Goal: Task Accomplishment & Management: Complete application form

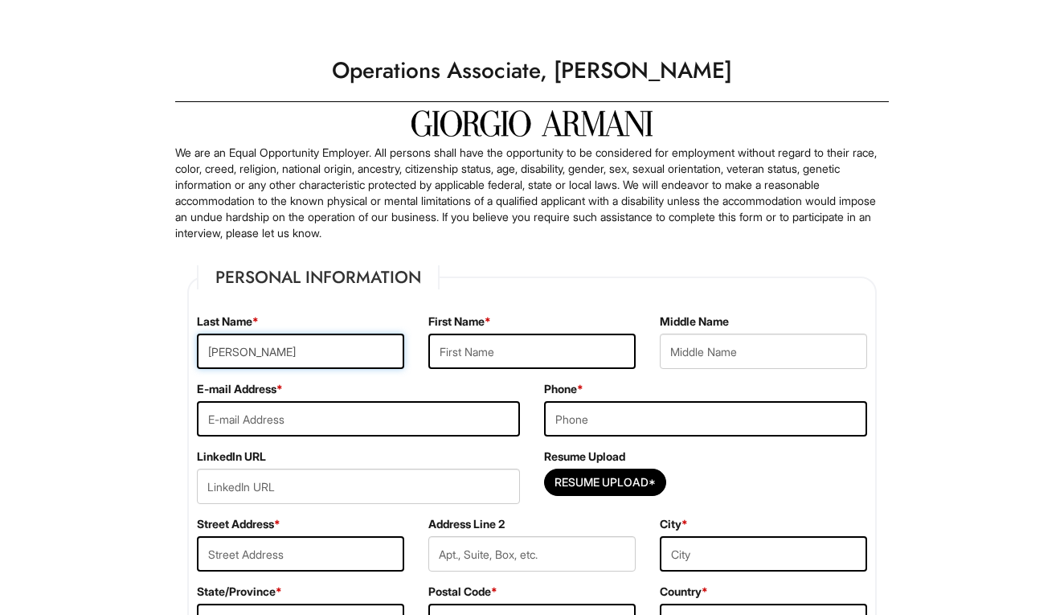
type input "[PERSON_NAME]"
type input "Kalysta"
type input "kh"
type input "[EMAIL_ADDRESS][DOMAIN_NAME]"
type input "9083035434"
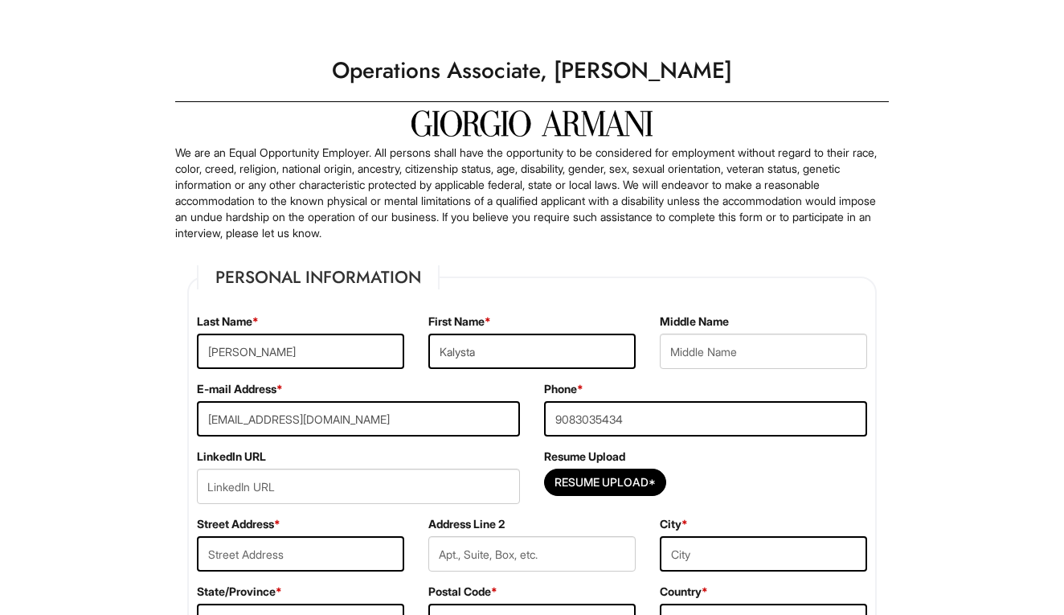
click at [804, 441] on div "Phone * [PHONE_NUMBER]" at bounding box center [705, 414] width 347 height 67
click at [270, 476] on input "url" at bounding box center [358, 485] width 323 height 35
paste input "[URL][DOMAIN_NAME]"
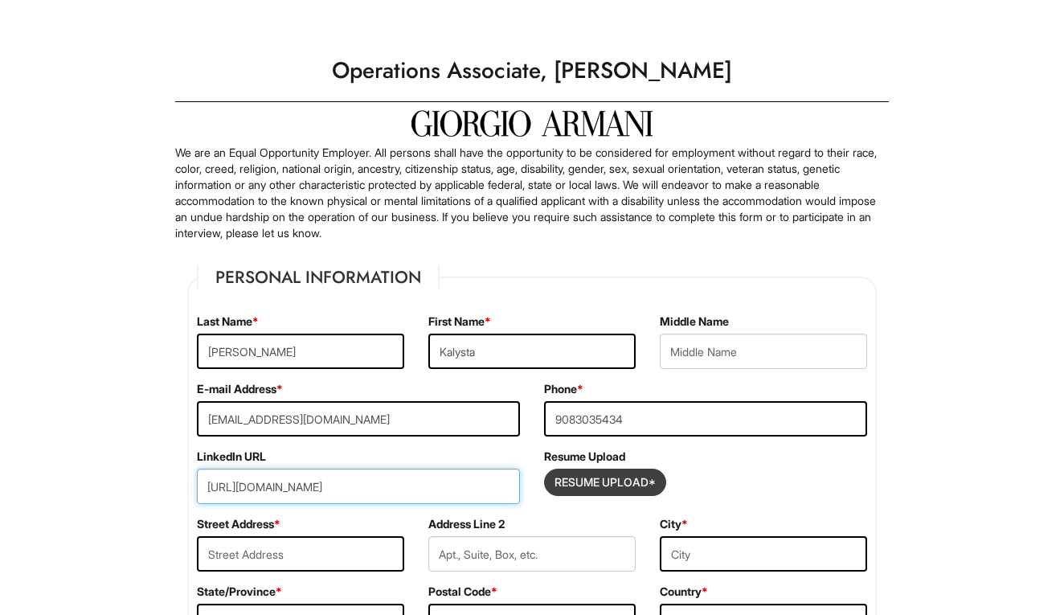
type input "[URL][DOMAIN_NAME]"
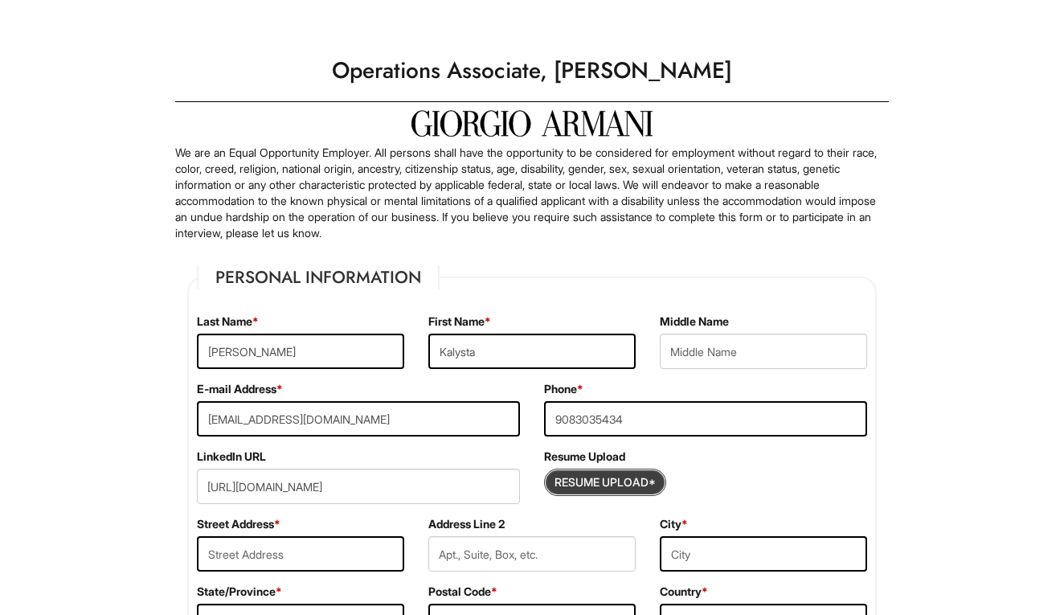
click at [582, 486] on input "Resume Upload*" at bounding box center [605, 482] width 120 height 26
type input "C:\fakepath\K_Hoyvald_Resume.pdf"
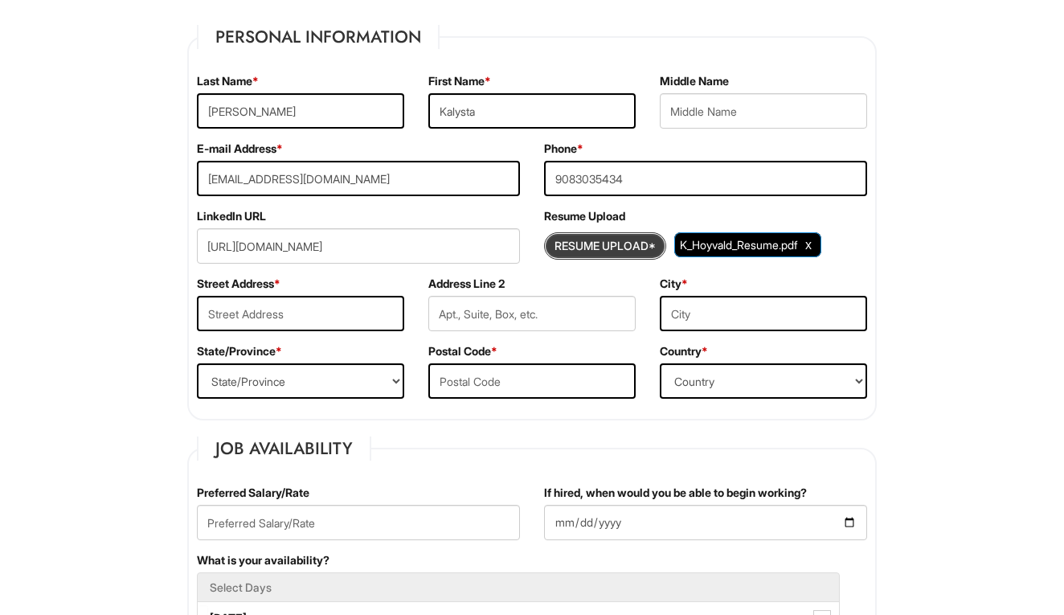
scroll to position [251, 0]
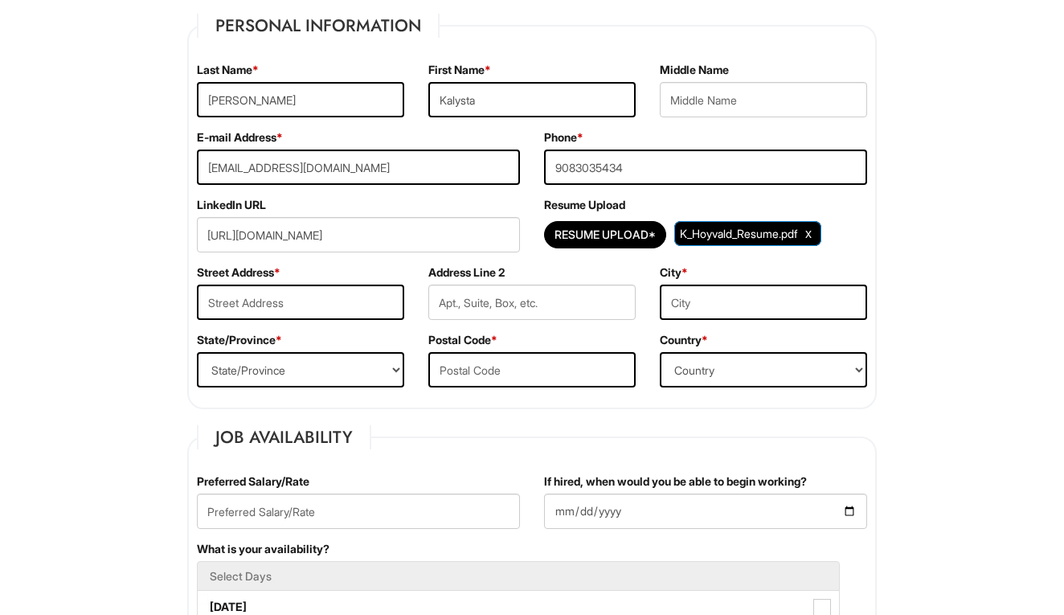
click at [295, 326] on div "Street Address *" at bounding box center [300, 297] width 231 height 67
type input "1207 Willow Ave"
type input "Hoboken"
select select "NJ"
type input "07030"
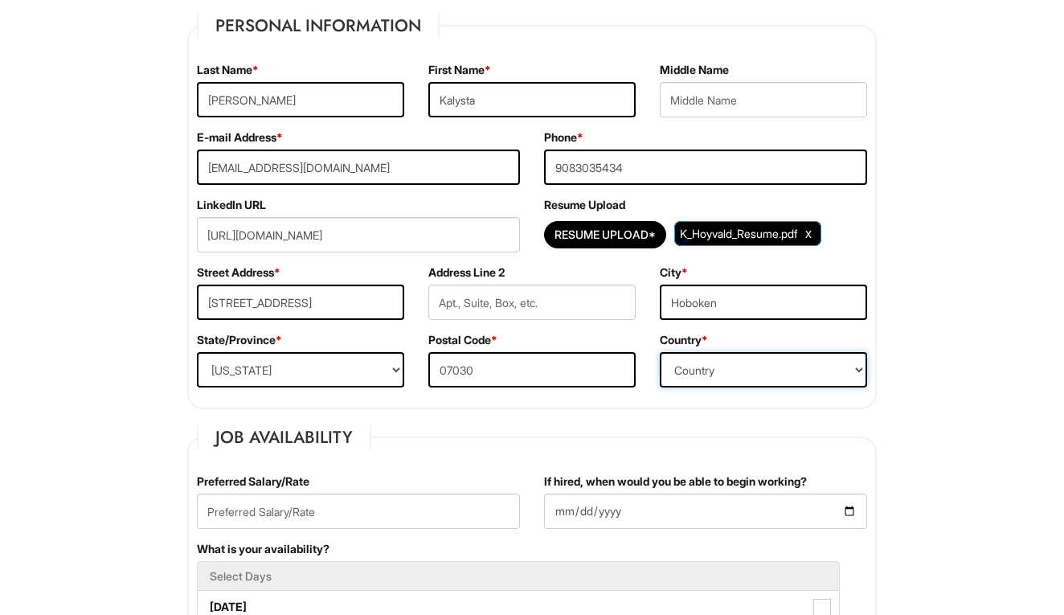
select select "United States of America"
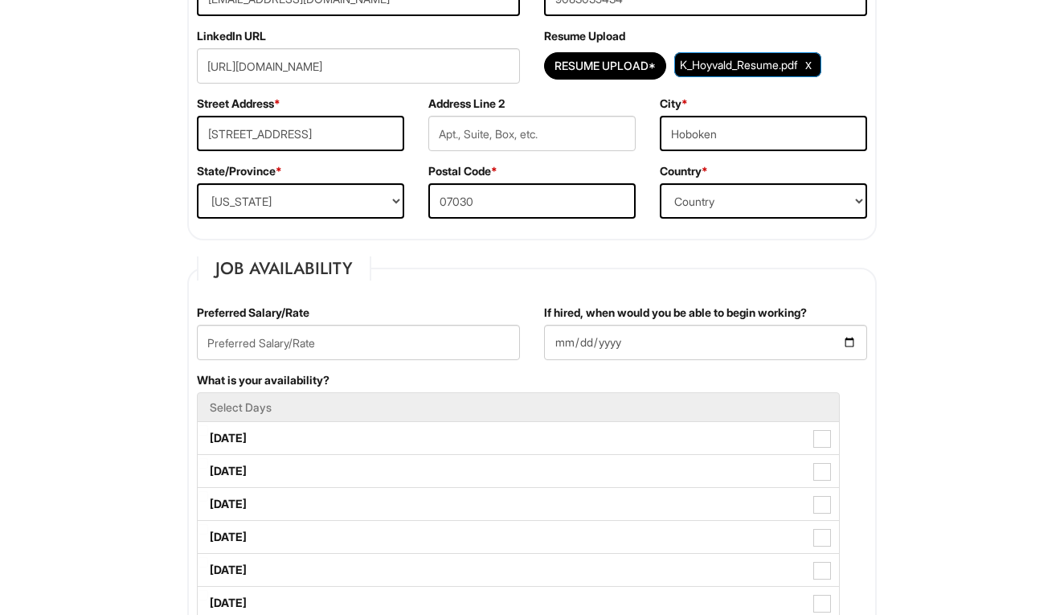
scroll to position [421, 0]
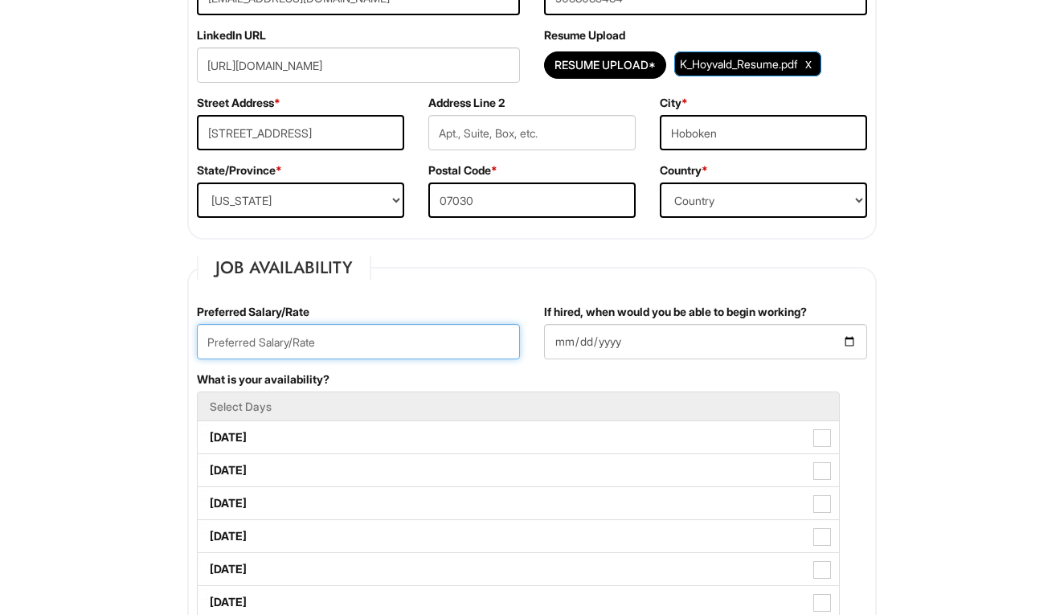
click at [241, 327] on input "text" at bounding box center [358, 341] width 323 height 35
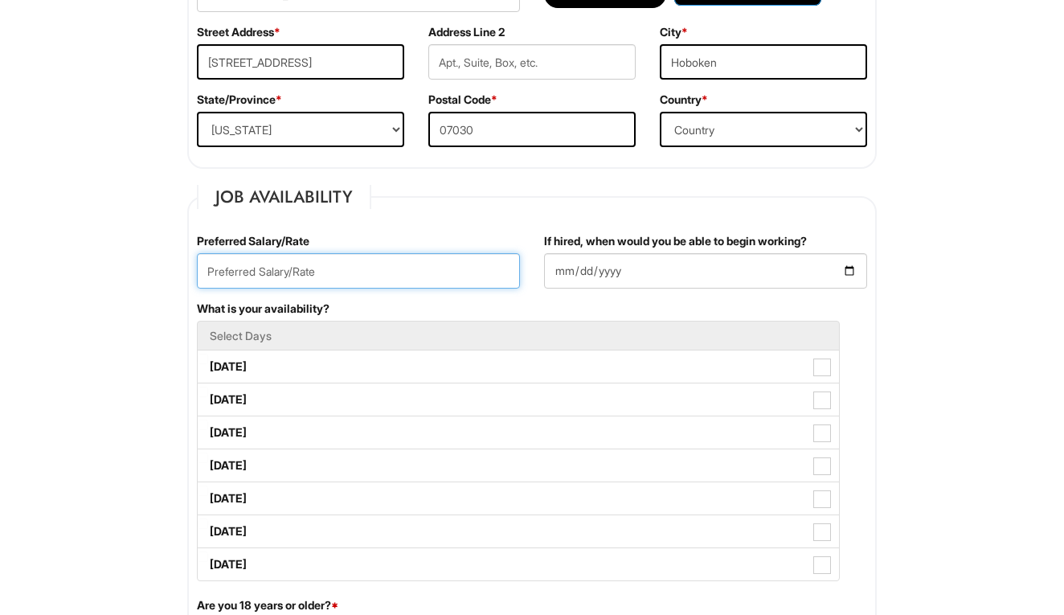
scroll to position [493, 0]
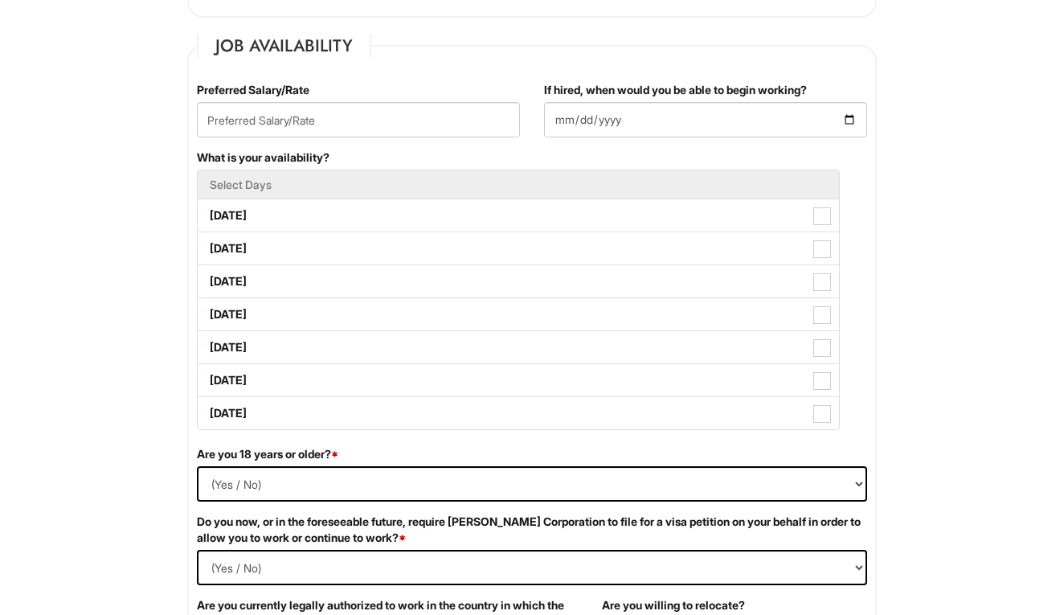
scroll to position [643, 0]
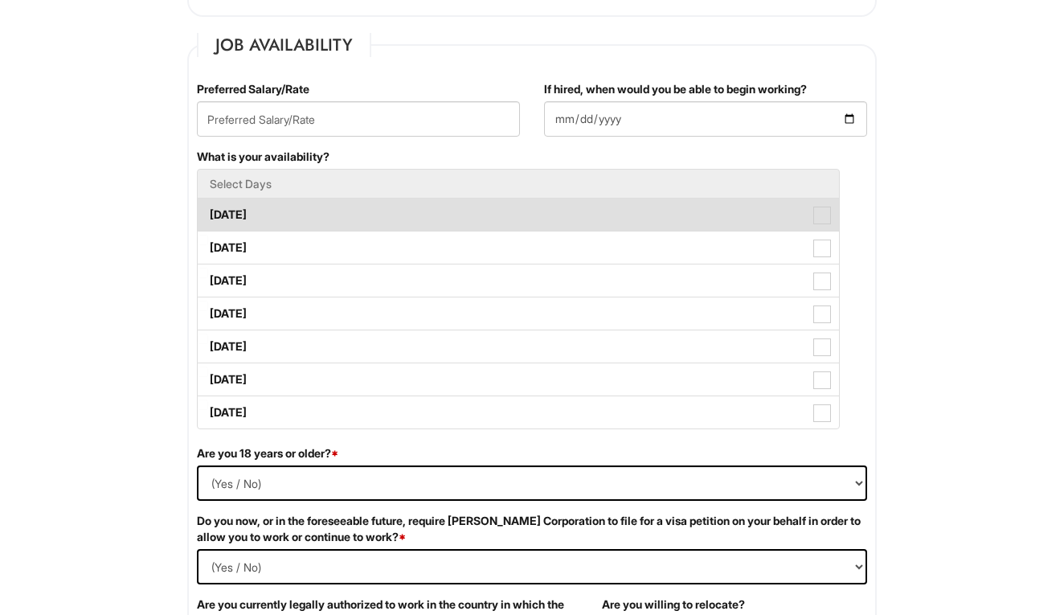
click at [826, 214] on span at bounding box center [822, 215] width 18 height 18
click at [208, 212] on Available_Monday "Monday" at bounding box center [203, 207] width 10 height 10
checkbox Available_Monday "true"
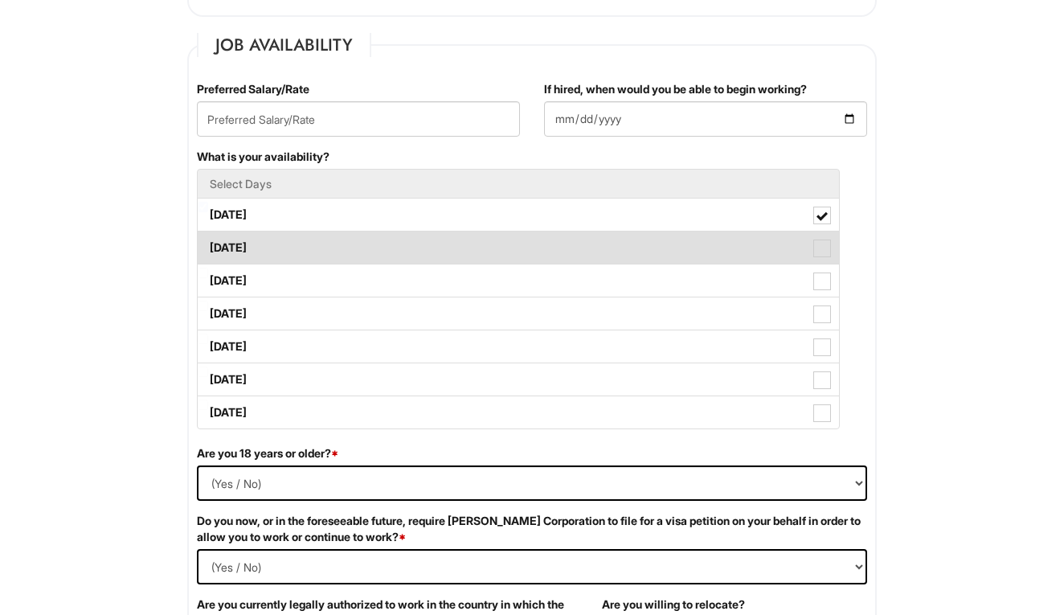
click at [826, 249] on span at bounding box center [822, 248] width 18 height 18
click at [208, 245] on Available_Tuesday "Tuesday" at bounding box center [203, 240] width 10 height 10
checkbox Available_Tuesday "true"
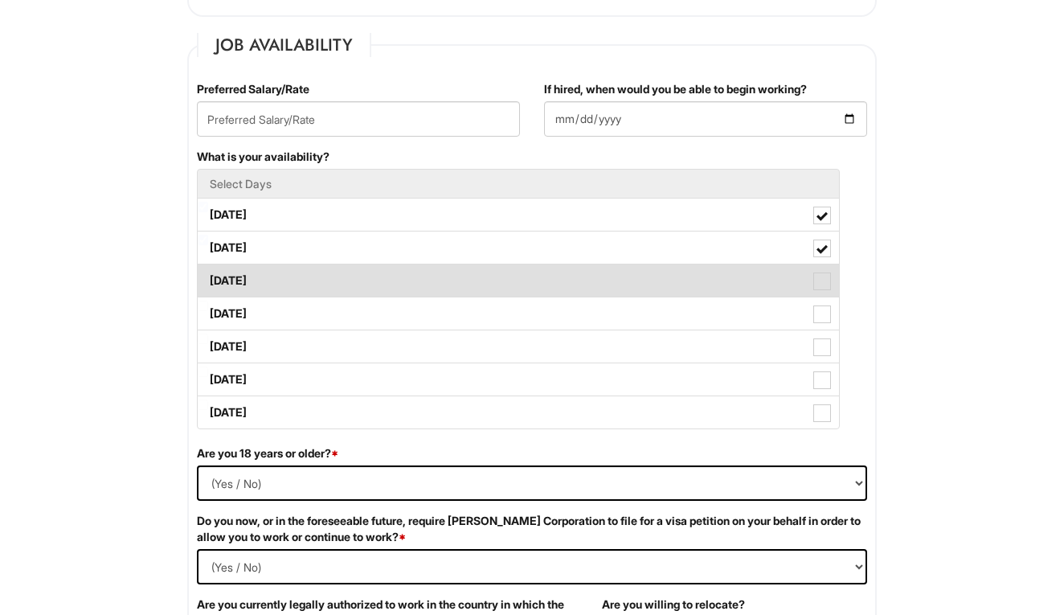
click at [826, 277] on span at bounding box center [822, 281] width 18 height 18
click at [208, 277] on Available_Wednesday "Wednesday" at bounding box center [203, 272] width 10 height 10
checkbox Available_Wednesday "true"
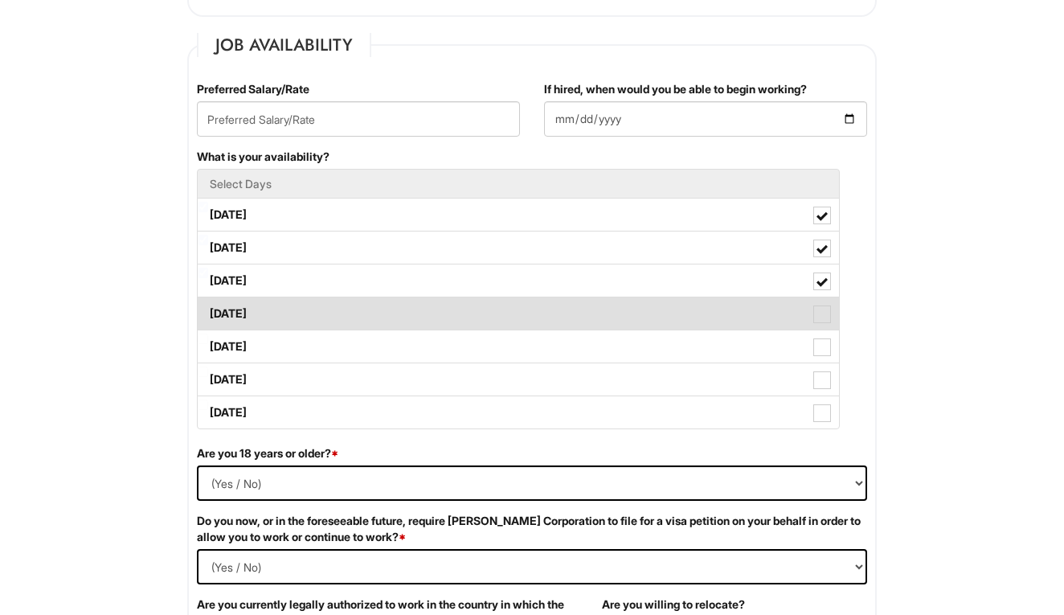
click at [826, 321] on span at bounding box center [822, 314] width 18 height 18
click at [208, 311] on Available_Thursday "Thursday" at bounding box center [203, 305] width 10 height 10
checkbox Available_Thursday "true"
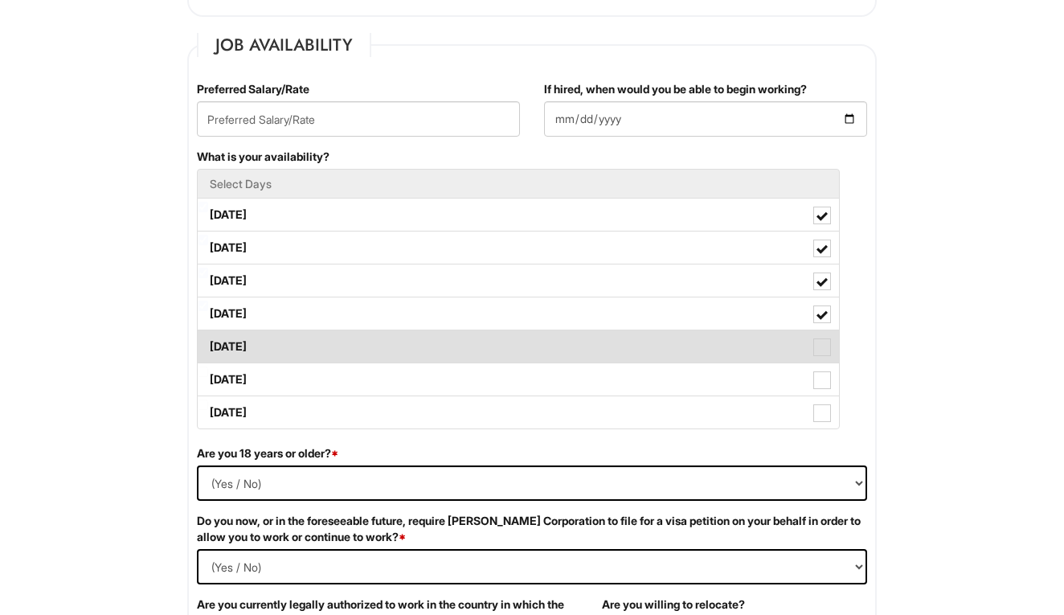
click at [826, 337] on label "Friday" at bounding box center [518, 346] width 641 height 32
click at [208, 337] on Available_Friday "Friday" at bounding box center [203, 338] width 10 height 10
checkbox Available_Friday "true"
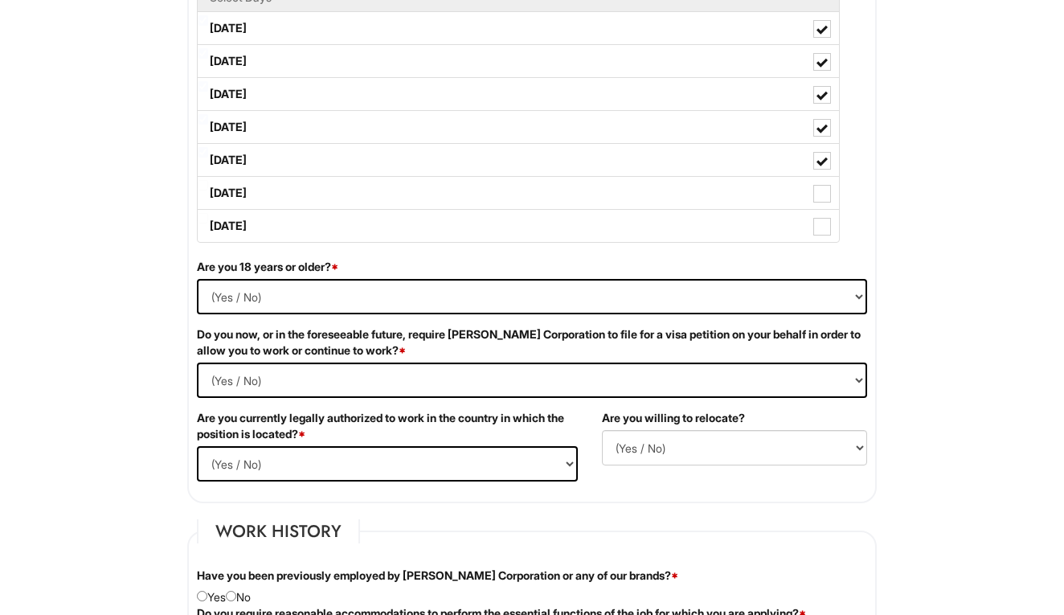
scroll to position [834, 0]
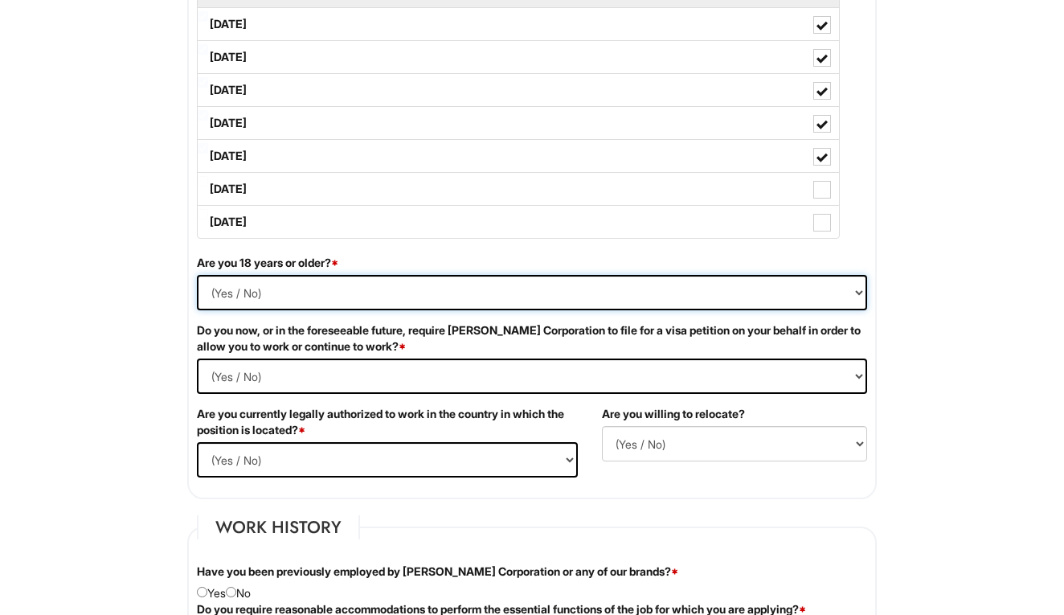
select select "Yes"
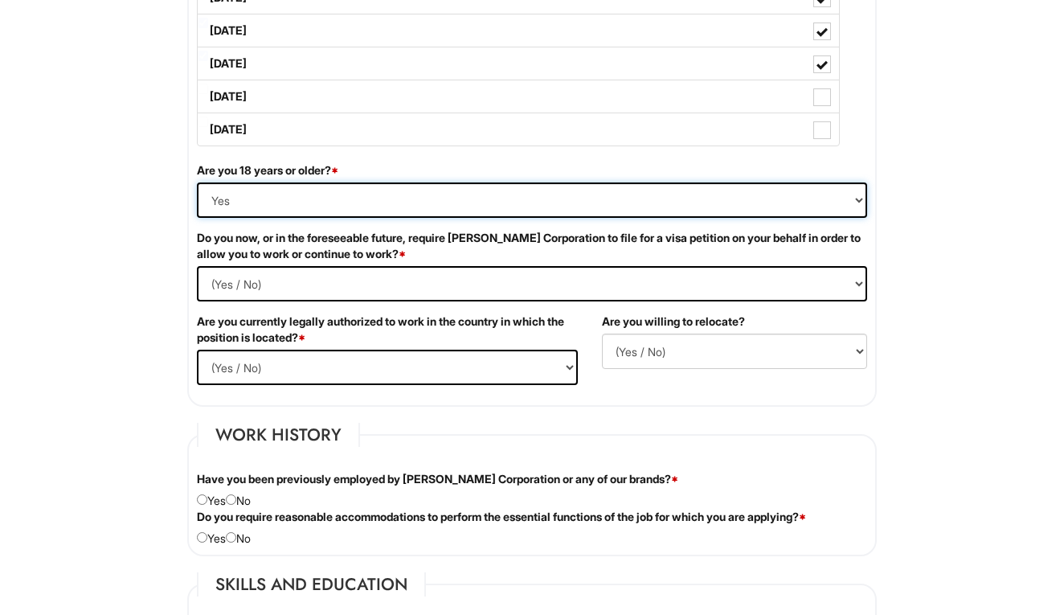
scroll to position [927, 0]
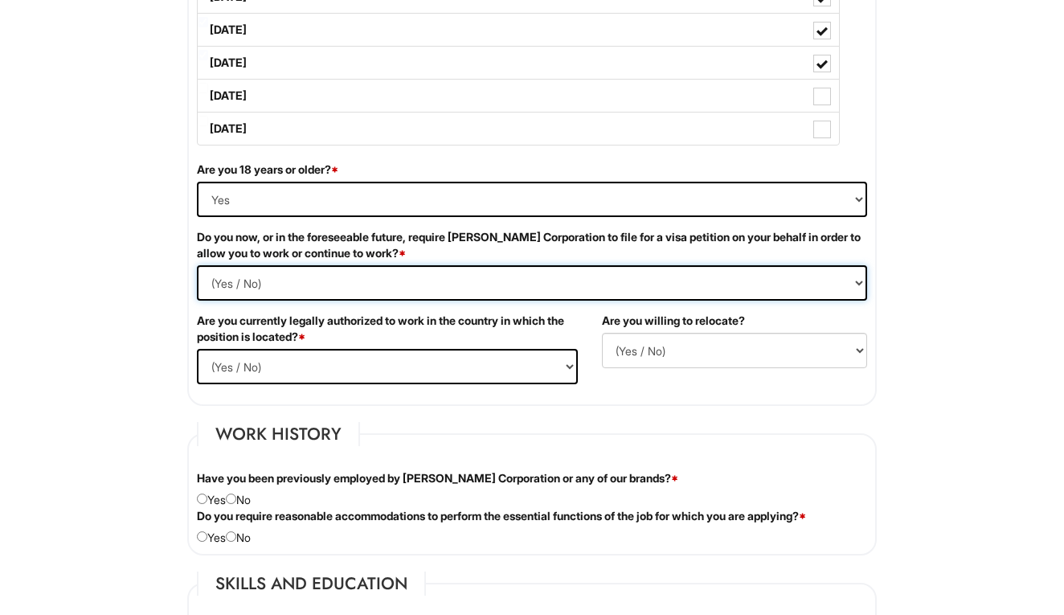
select Required "No"
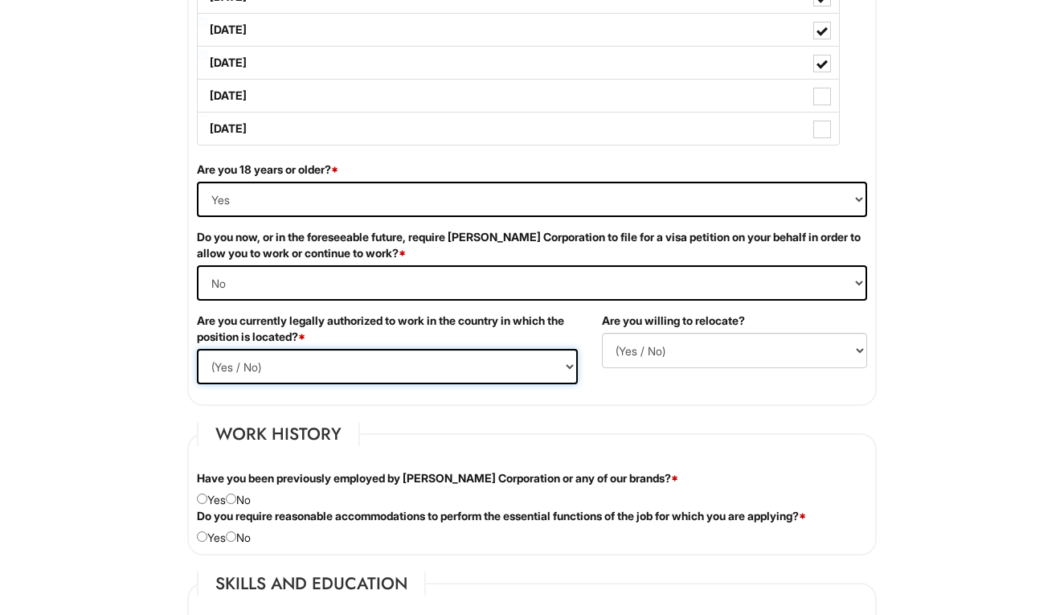
select select "Yes"
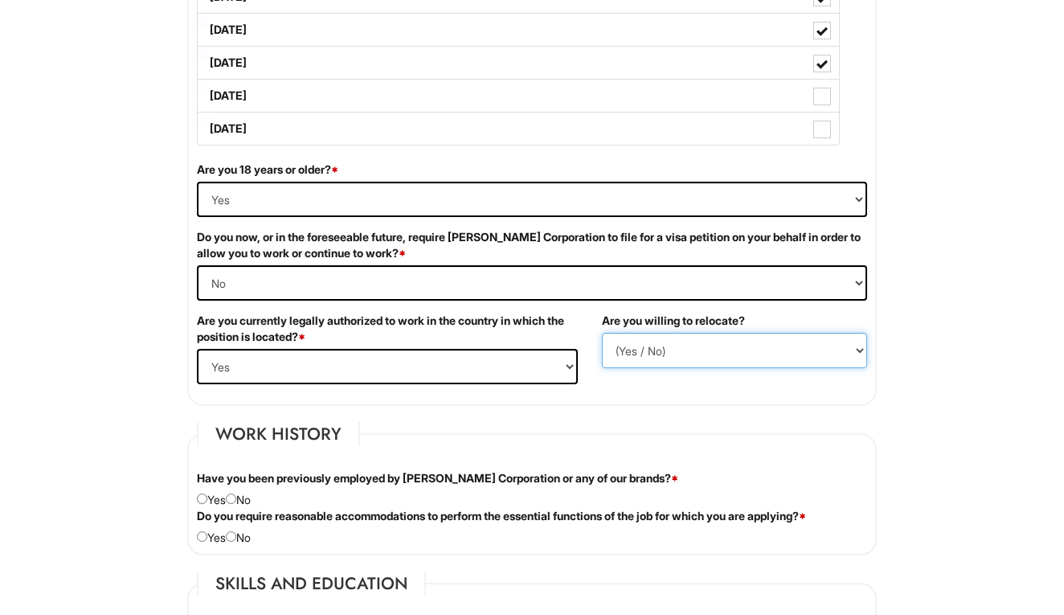
select select "Y"
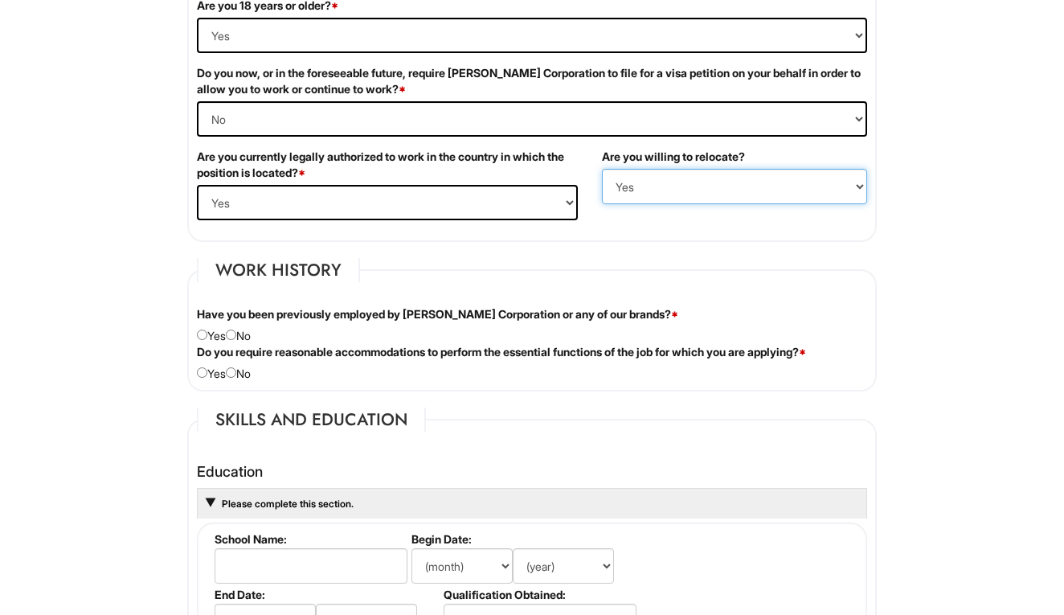
scroll to position [1092, 0]
click at [236, 335] on input "radio" at bounding box center [231, 334] width 10 height 10
radio input "true"
click at [239, 365] on div "Do you require reasonable accommodations to perform the essential functions of …" at bounding box center [532, 362] width 694 height 38
click at [236, 370] on input "radio" at bounding box center [231, 371] width 10 height 10
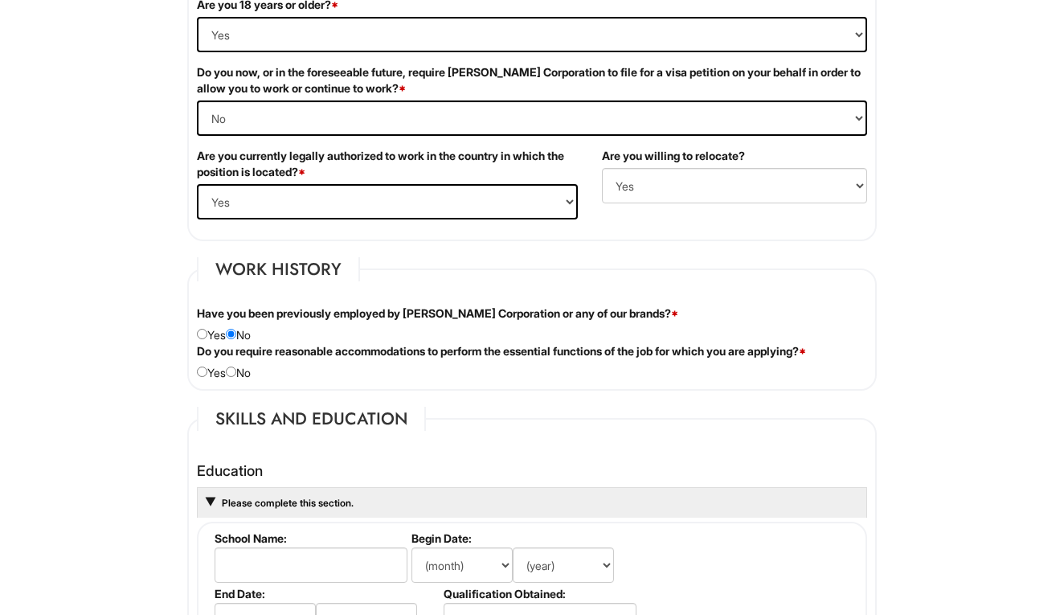
radio input "true"
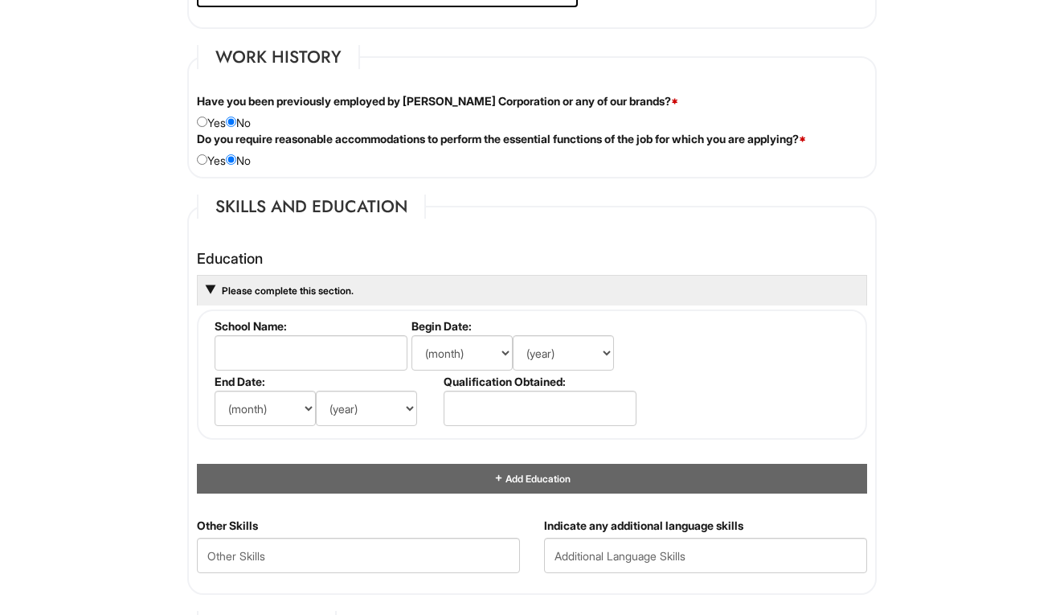
scroll to position [1317, 0]
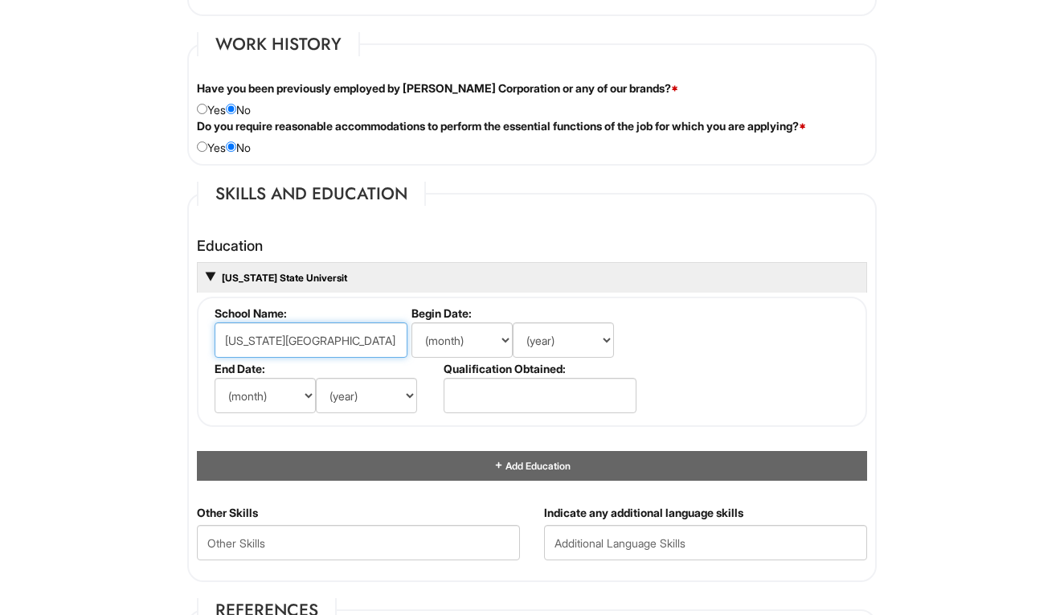
type input "Michigan State University"
select select "8"
select select "2016"
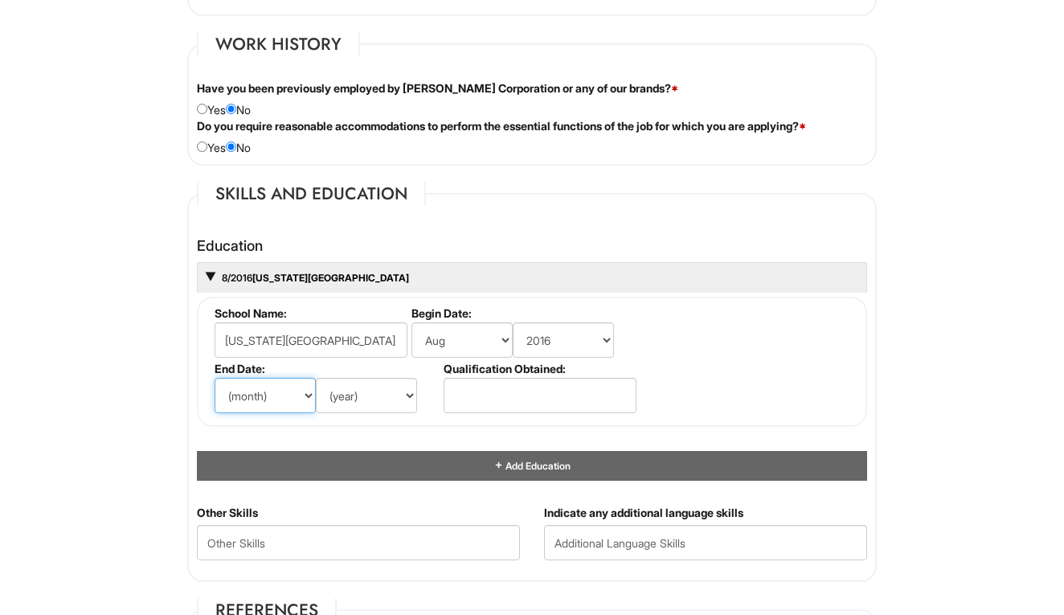
select select "8"
select select "2020"
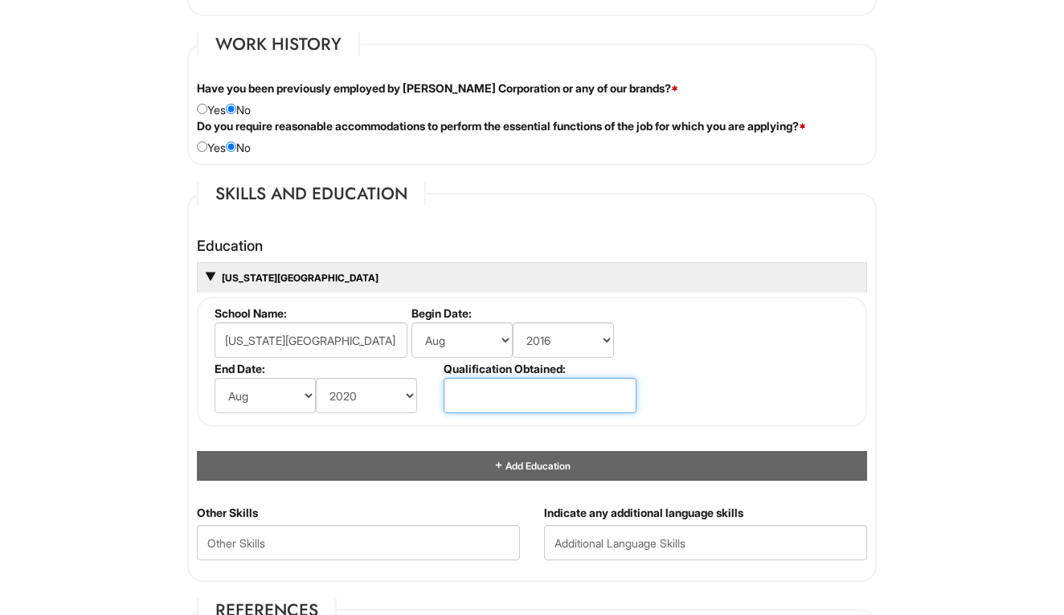
click at [513, 385] on input "text" at bounding box center [539, 395] width 193 height 35
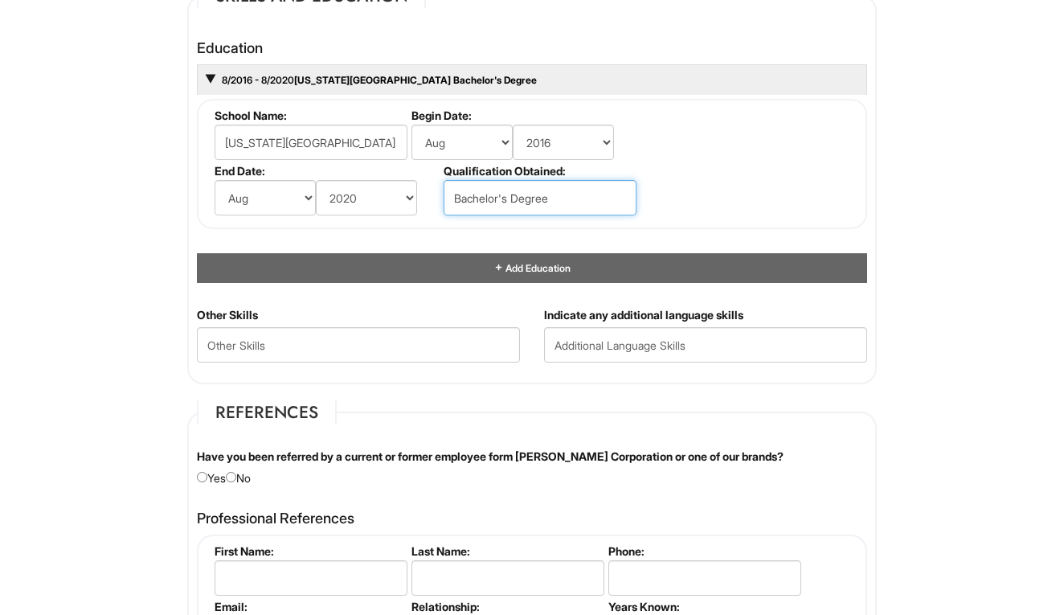
scroll to position [1695, 0]
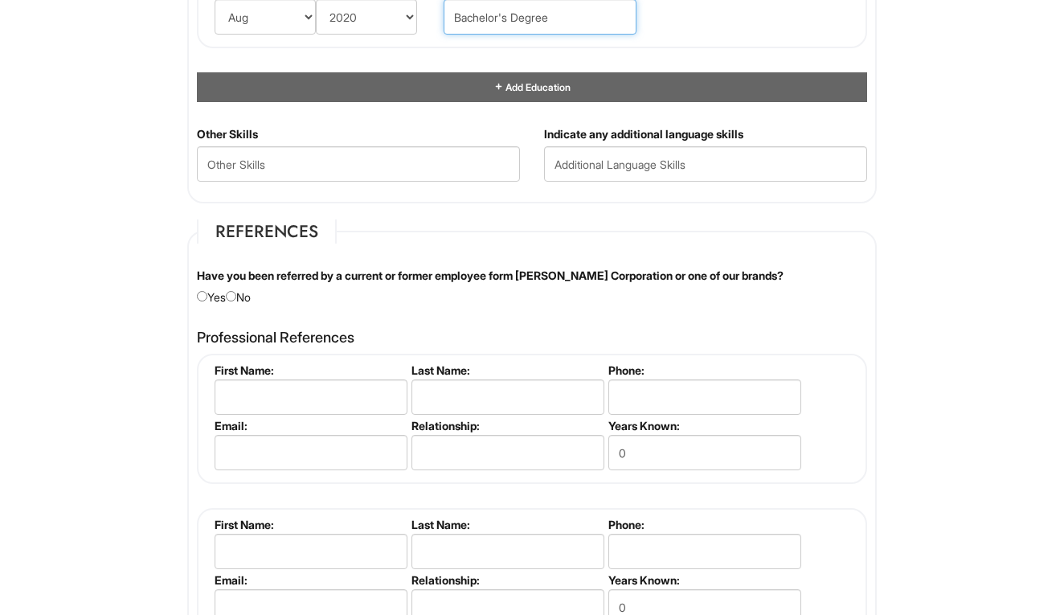
type input "Bachelor's Degree"
click at [236, 296] on input "radio" at bounding box center [231, 296] width 10 height 10
radio input "true"
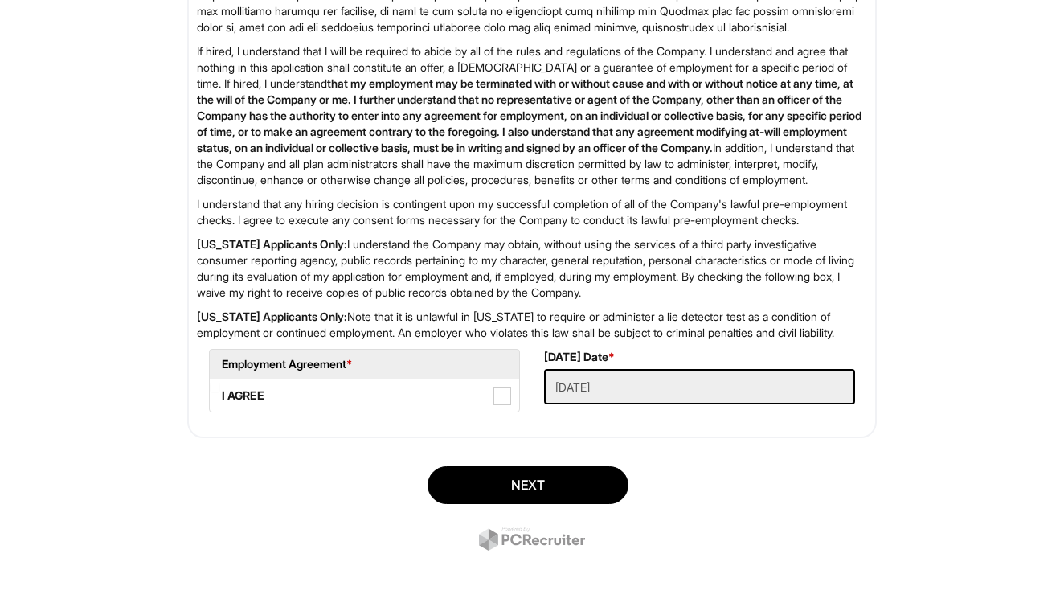
scroll to position [2581, 0]
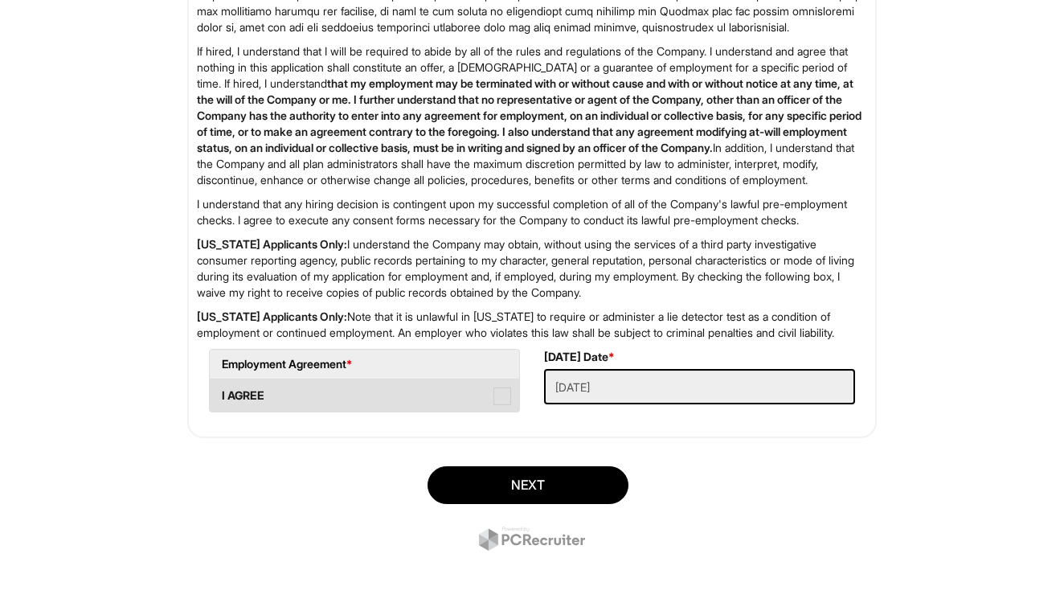
click at [499, 396] on span at bounding box center [502, 396] width 18 height 18
click at [220, 393] on AGREE "I AGREE" at bounding box center [215, 387] width 10 height 10
checkbox AGREE "true"
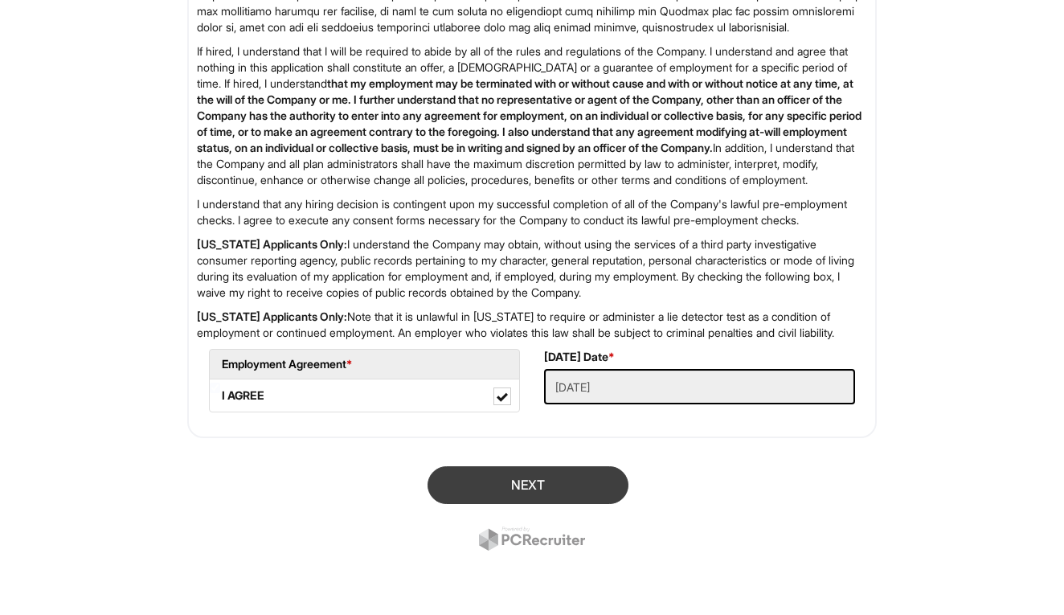
click at [541, 492] on button "Next" at bounding box center [527, 485] width 201 height 38
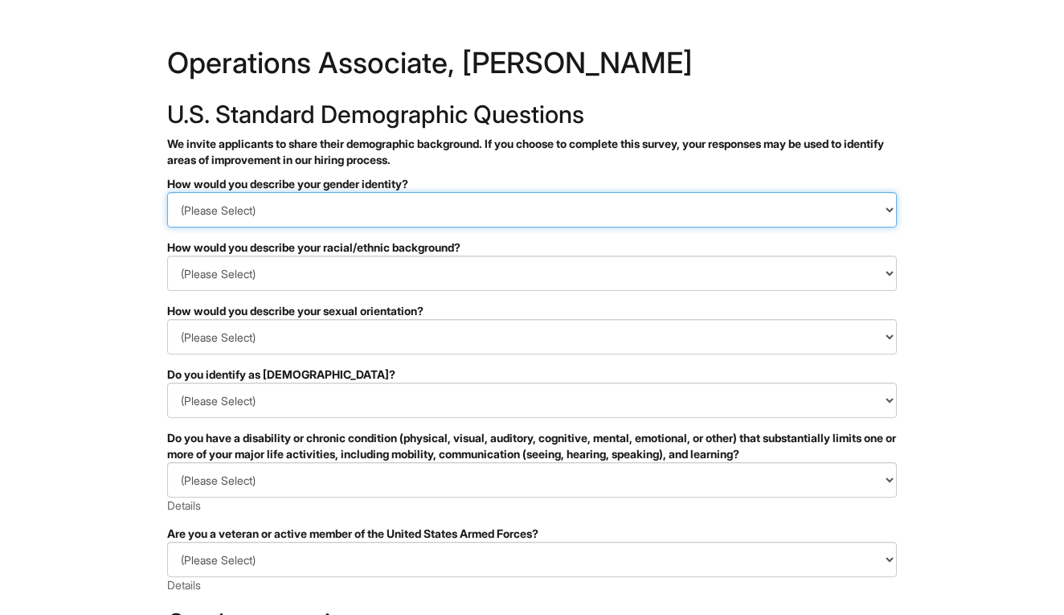
select select "Woman"
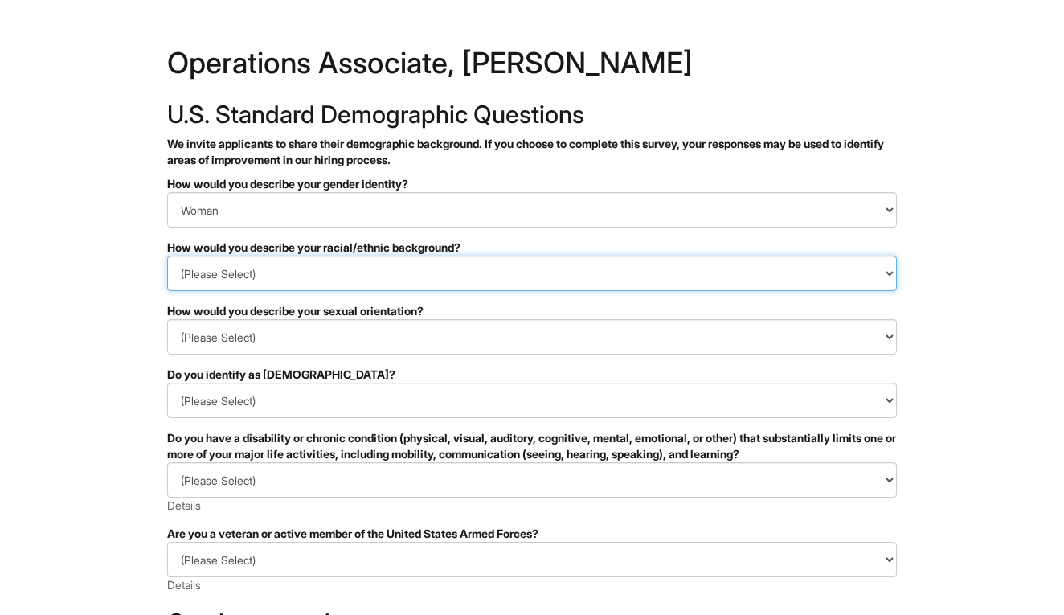
select select "White or European"
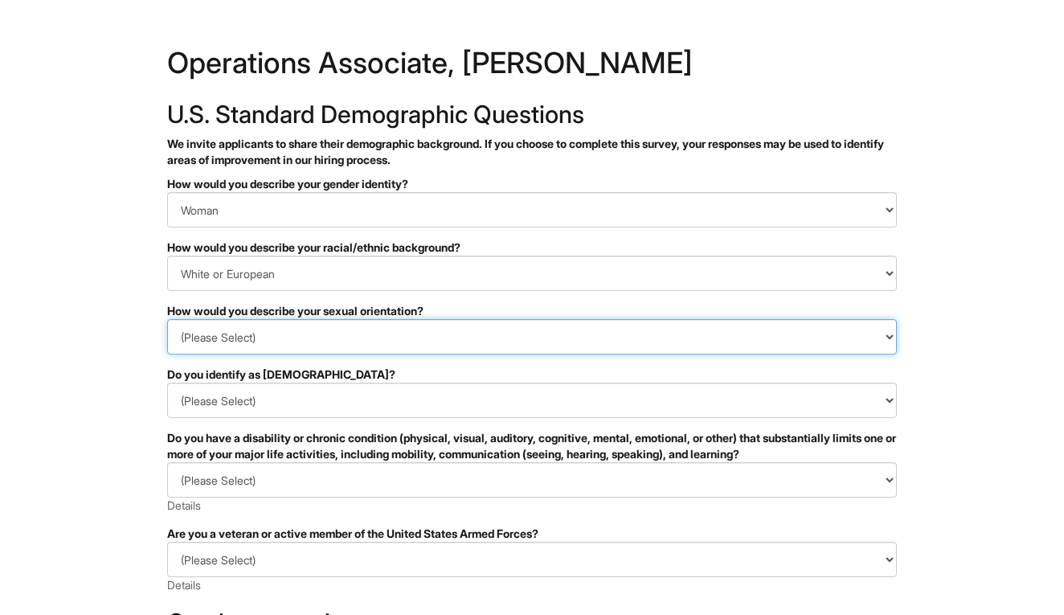
select select "[DEMOGRAPHIC_DATA]"
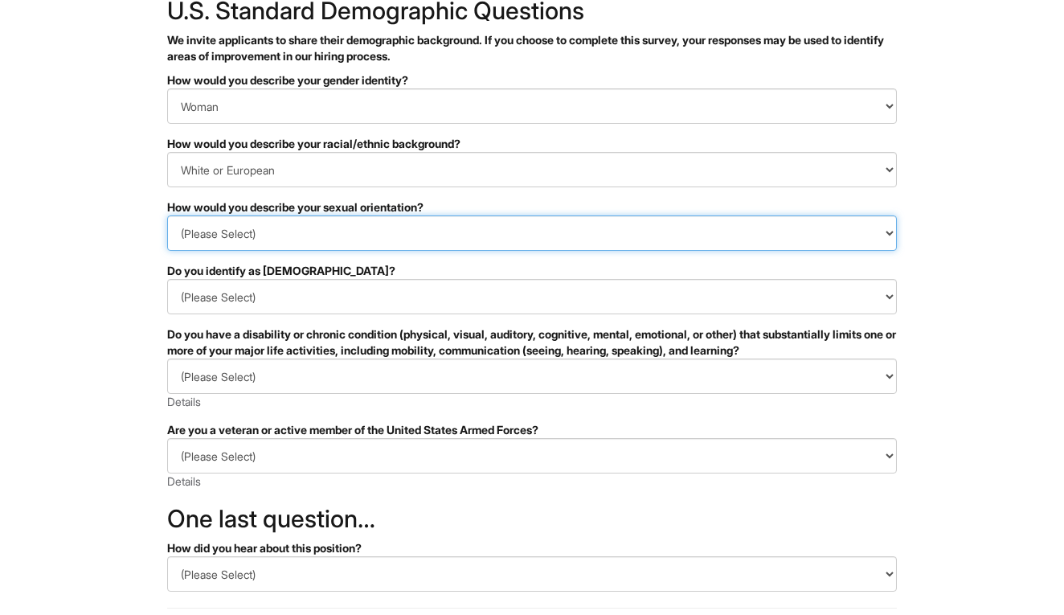
scroll to position [104, 0]
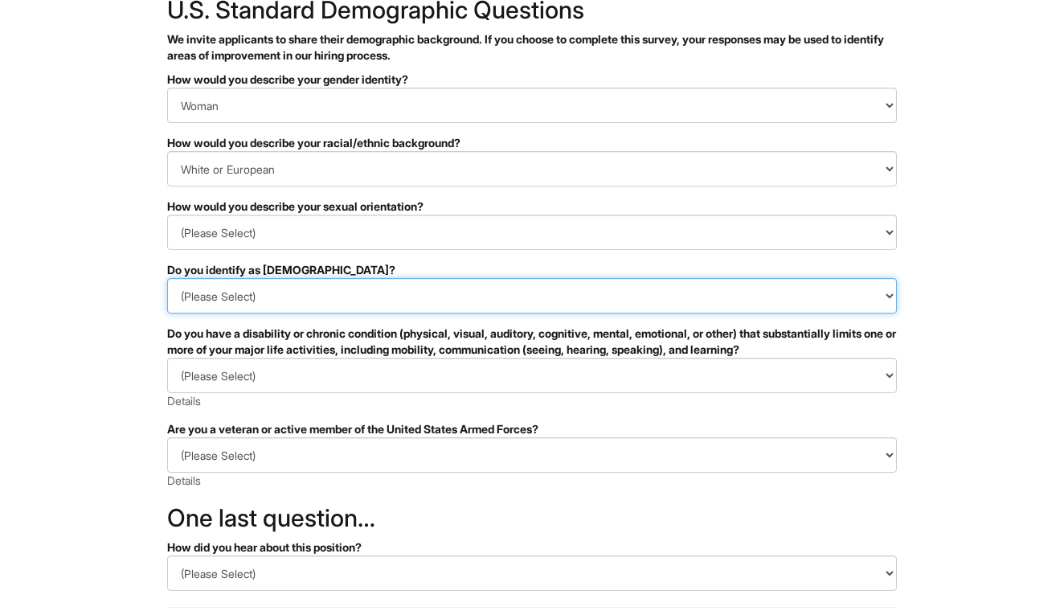
select select "No"
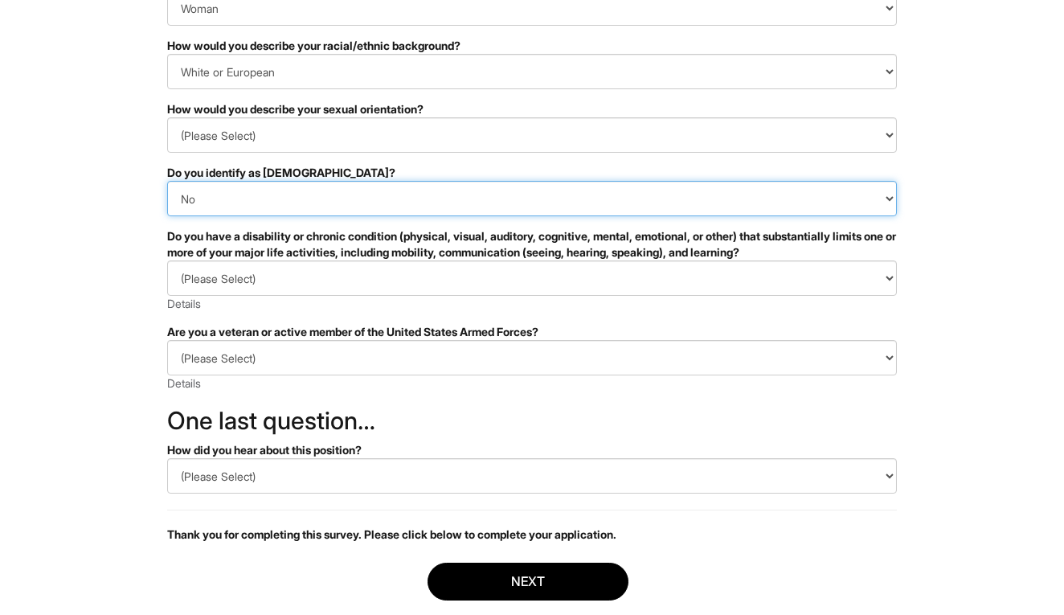
scroll to position [203, 0]
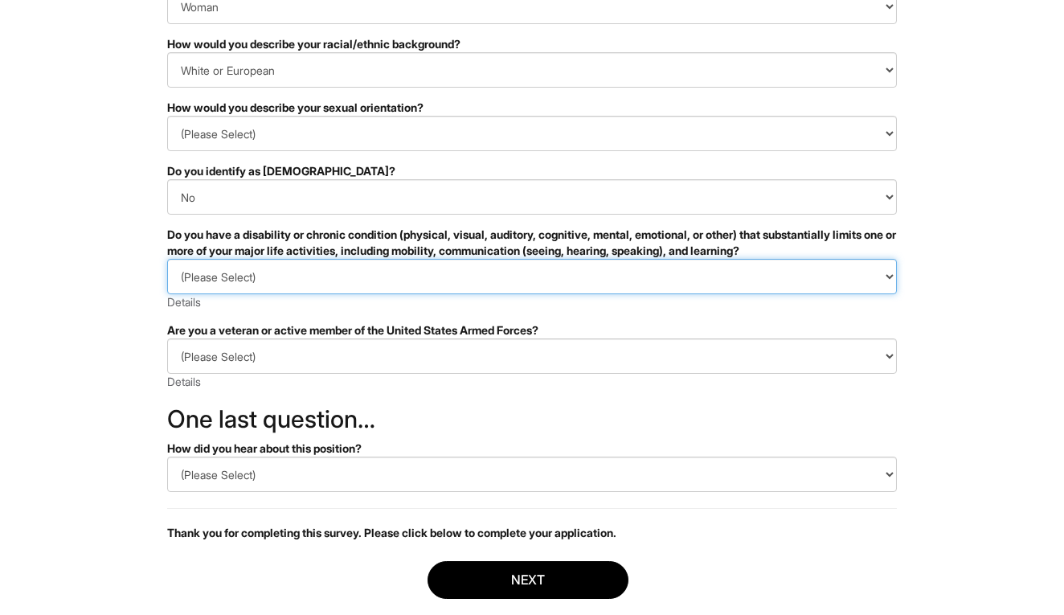
select select "NO, I DON'T HAVE A DISABILITY"
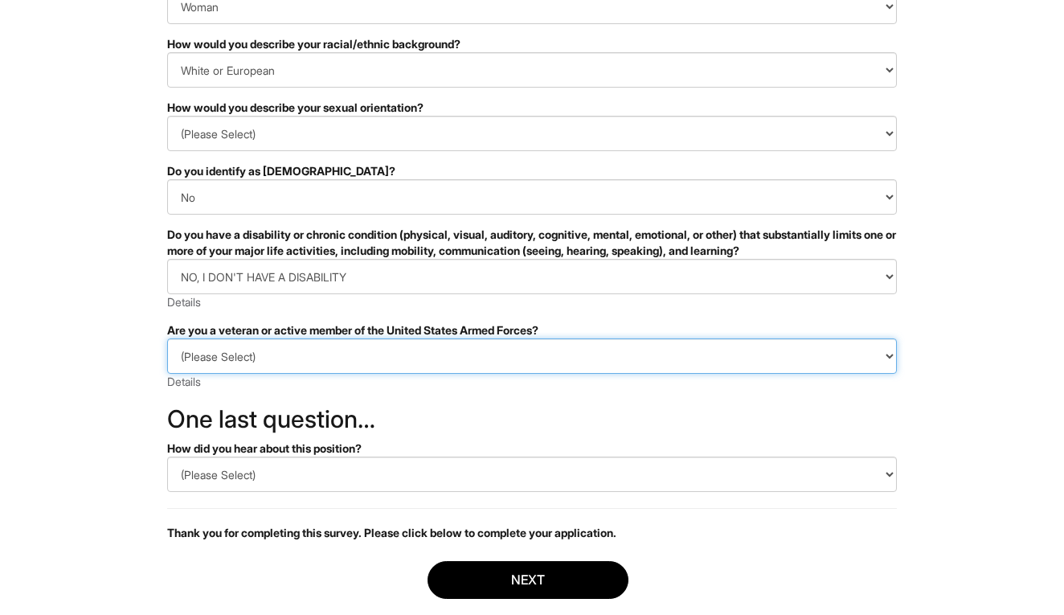
select select "I AM NOT A PROTECTED VETERAN"
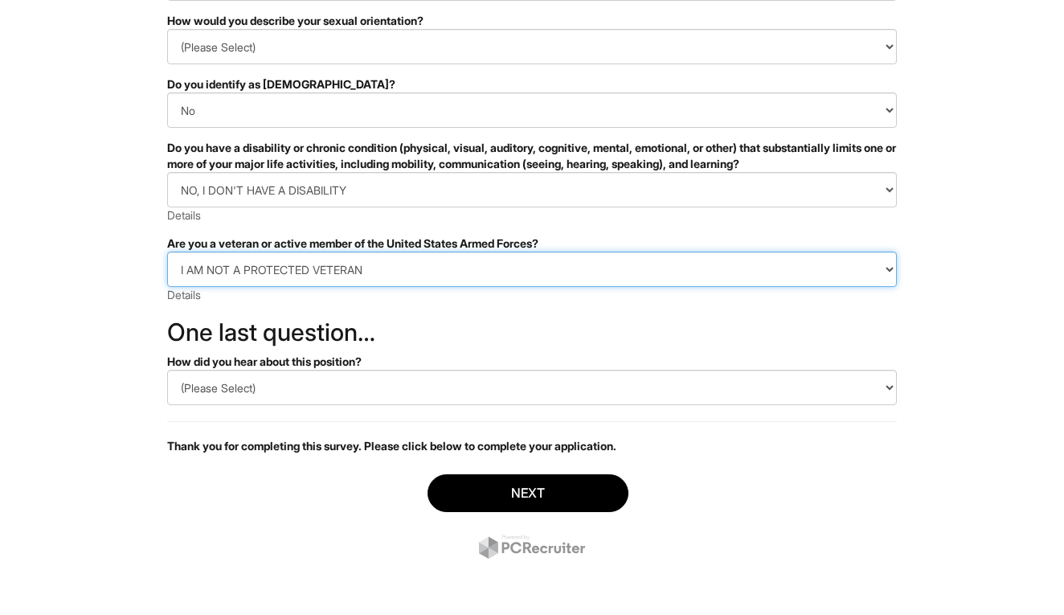
scroll to position [290, 0]
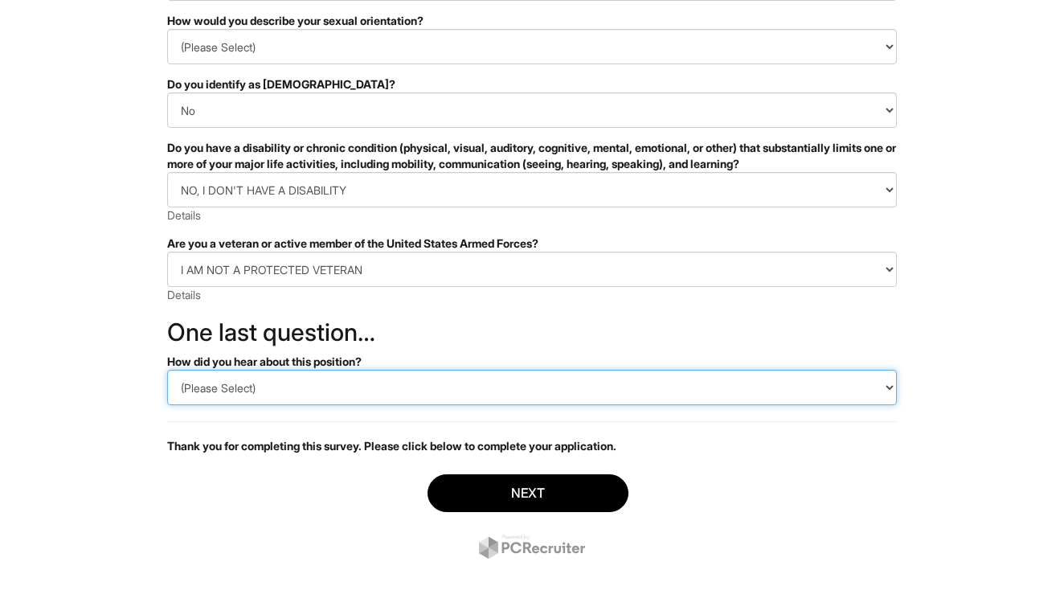
select select "LinkedIn"
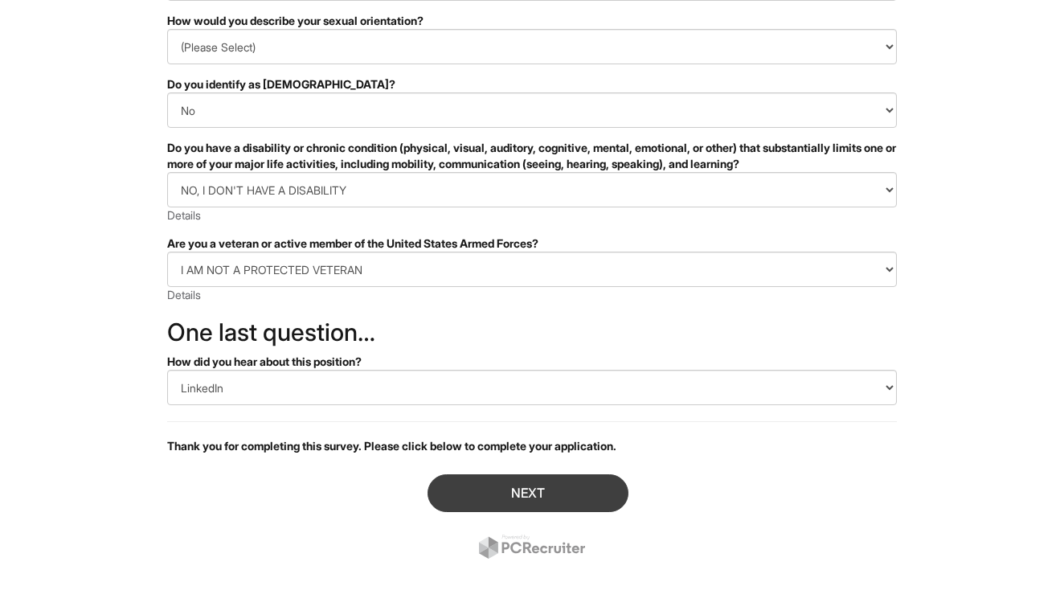
click at [524, 492] on button "Next" at bounding box center [527, 493] width 201 height 38
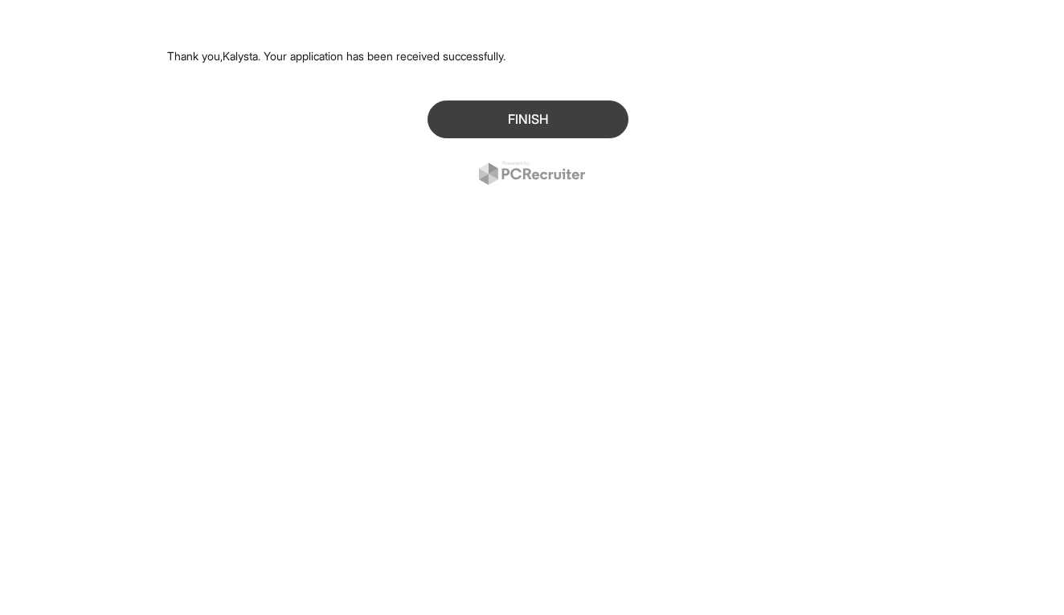
click at [510, 132] on button "Finish" at bounding box center [527, 119] width 201 height 38
